Goal: Information Seeking & Learning: Learn about a topic

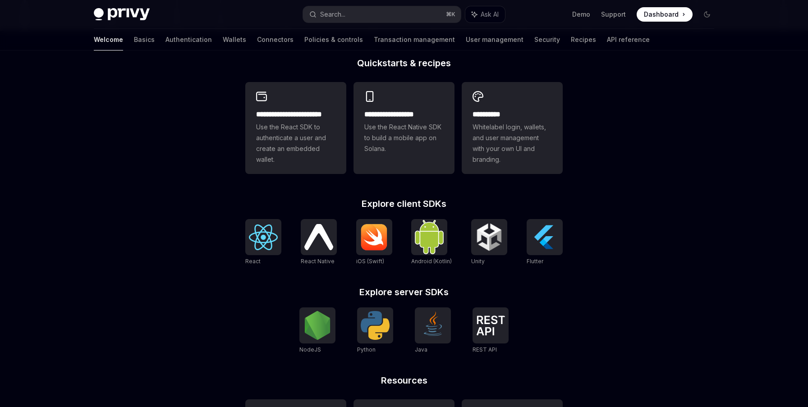
scroll to position [310, 0]
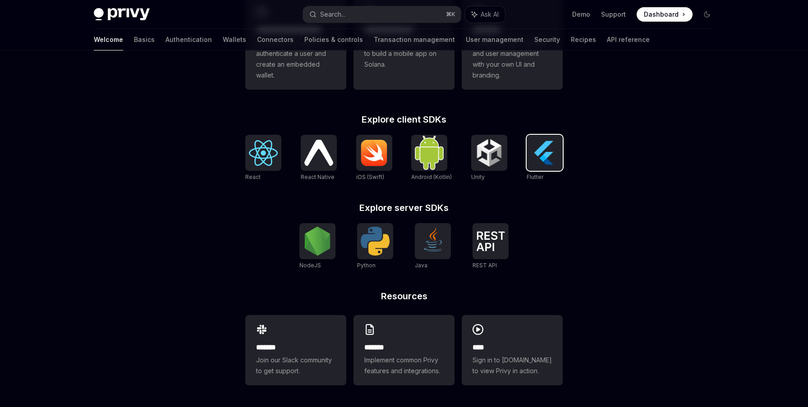
click at [543, 163] on img at bounding box center [544, 152] width 29 height 29
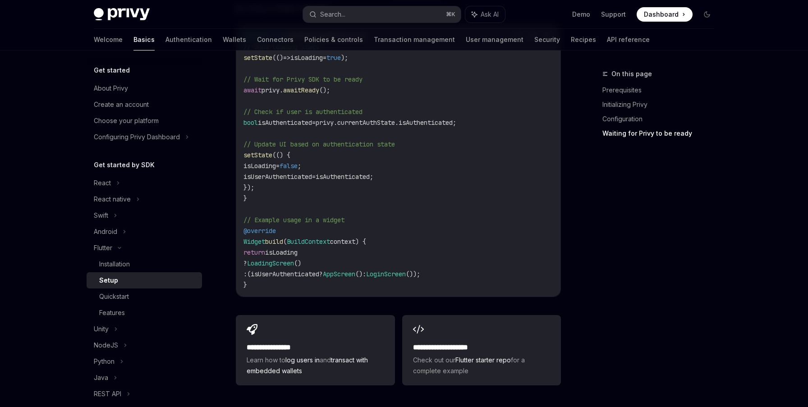
scroll to position [950, 0]
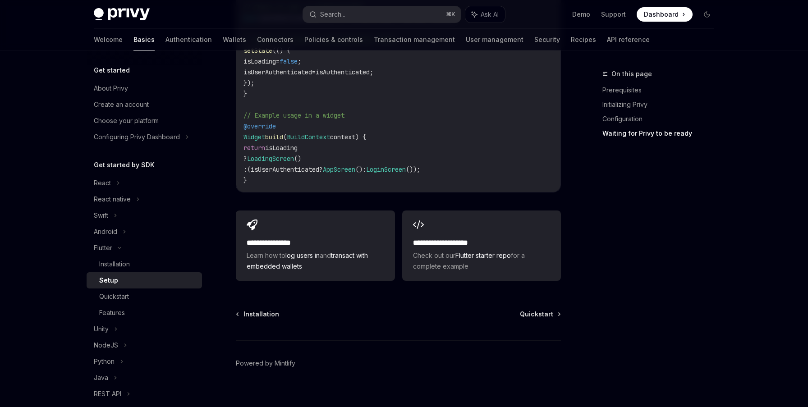
click at [317, 177] on div "Future < void > checkPrivyAuth () async { // Show loading state setState (() =>…" at bounding box center [398, 56] width 324 height 272
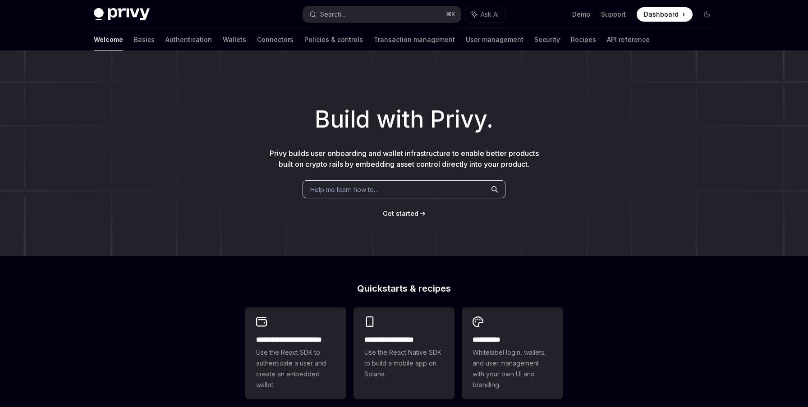
scroll to position [310, 0]
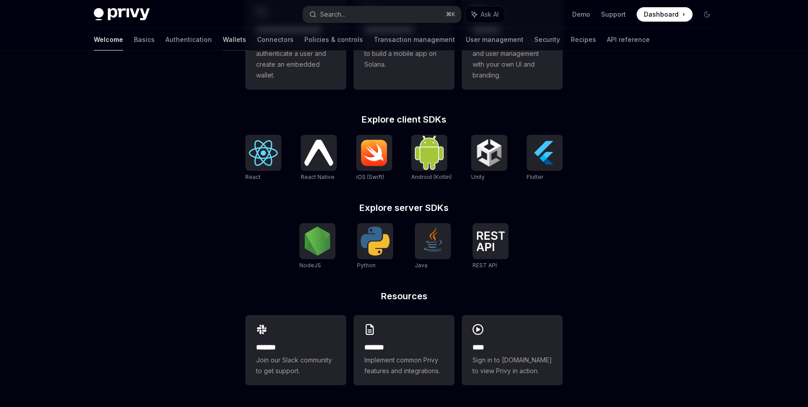
click at [223, 38] on link "Wallets" at bounding box center [234, 40] width 23 height 22
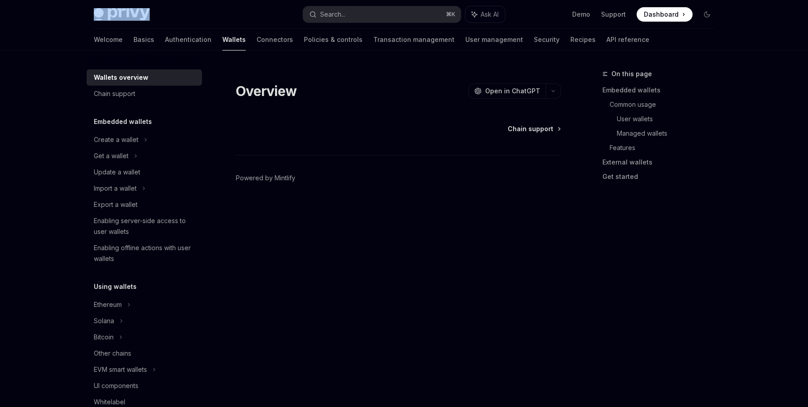
drag, startPoint x: 166, startPoint y: 18, endPoint x: 109, endPoint y: 16, distance: 56.8
click at [109, 16] on div "Privy Docs home page" at bounding box center [195, 14] width 202 height 13
copy img
click at [135, 17] on img at bounding box center [122, 14] width 56 height 13
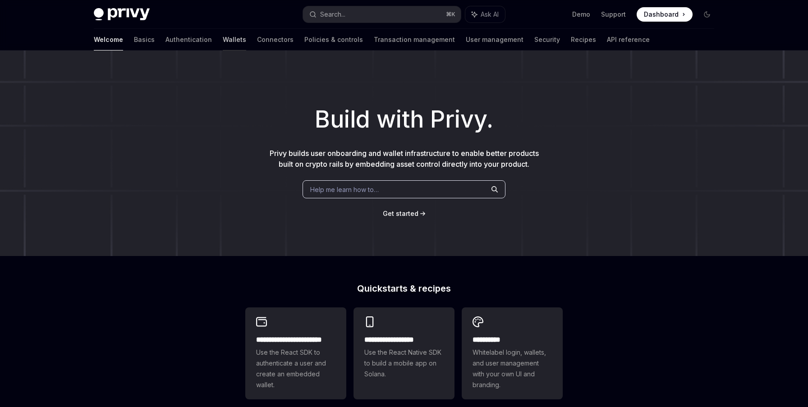
click at [223, 37] on link "Wallets" at bounding box center [234, 40] width 23 height 22
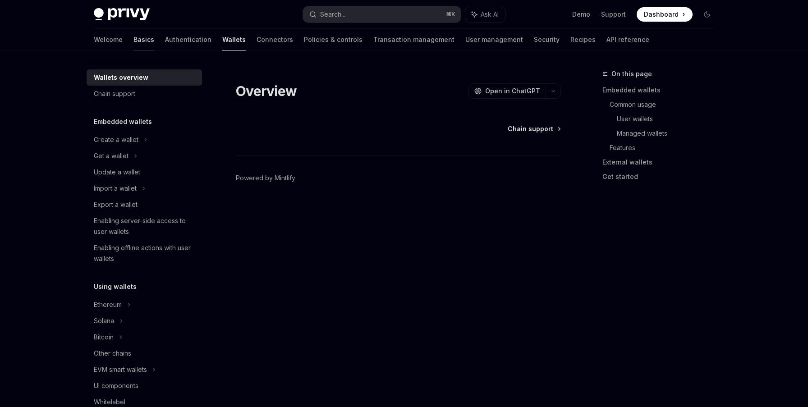
click at [134, 41] on link "Basics" at bounding box center [144, 40] width 21 height 22
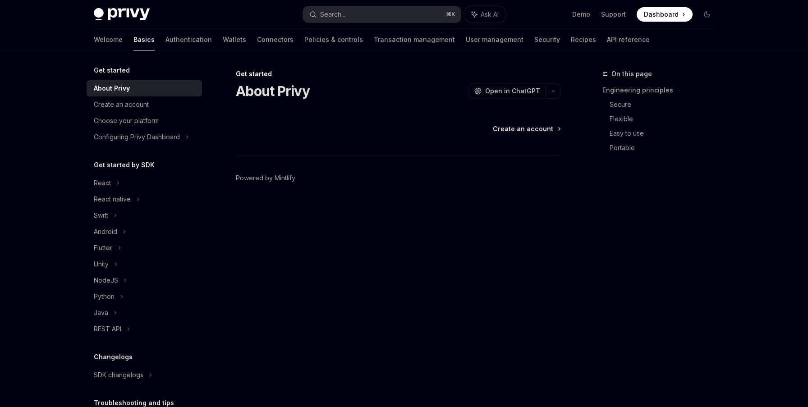
click at [134, 41] on link "Basics" at bounding box center [144, 40] width 21 height 22
click at [107, 15] on img at bounding box center [122, 14] width 56 height 13
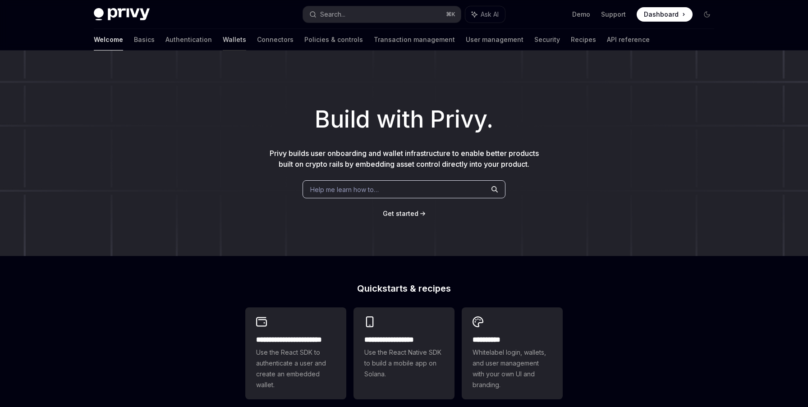
click at [223, 38] on link "Wallets" at bounding box center [234, 40] width 23 height 22
type textarea "*"
